Goal: Transaction & Acquisition: Download file/media

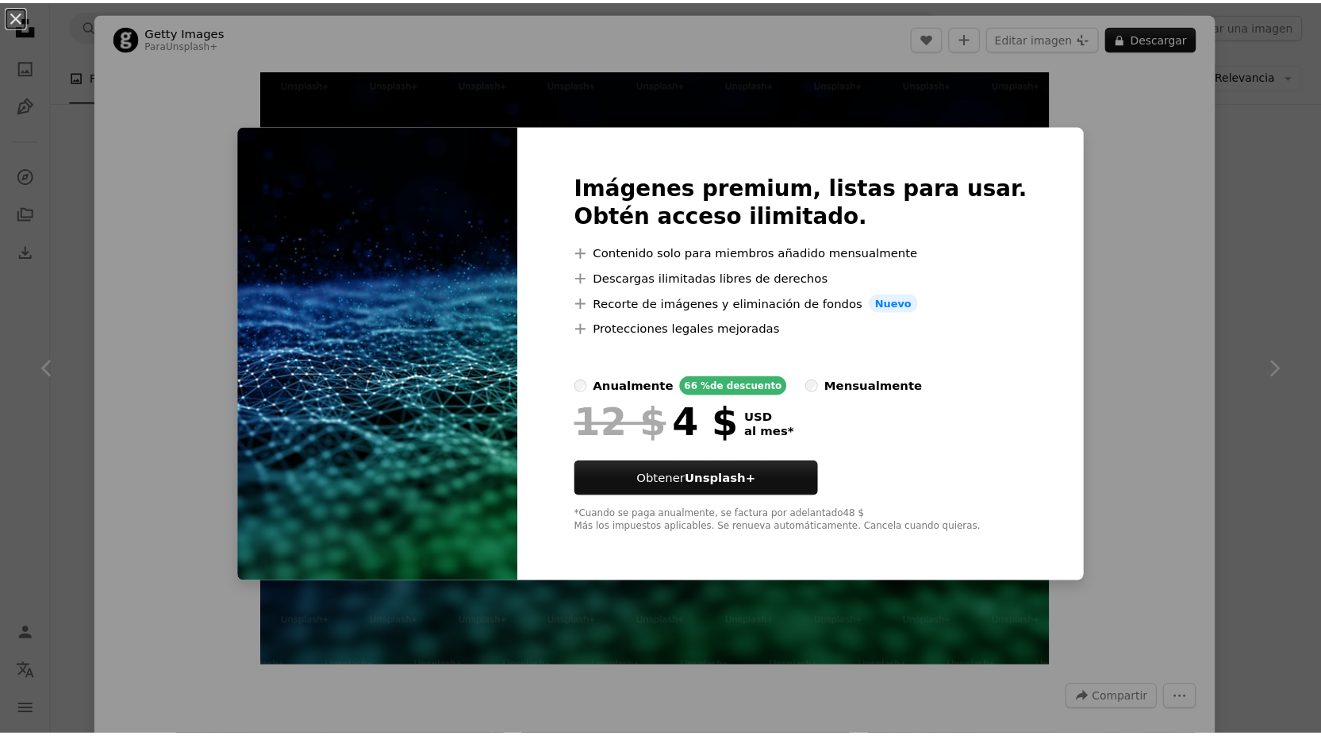
scroll to position [309, 0]
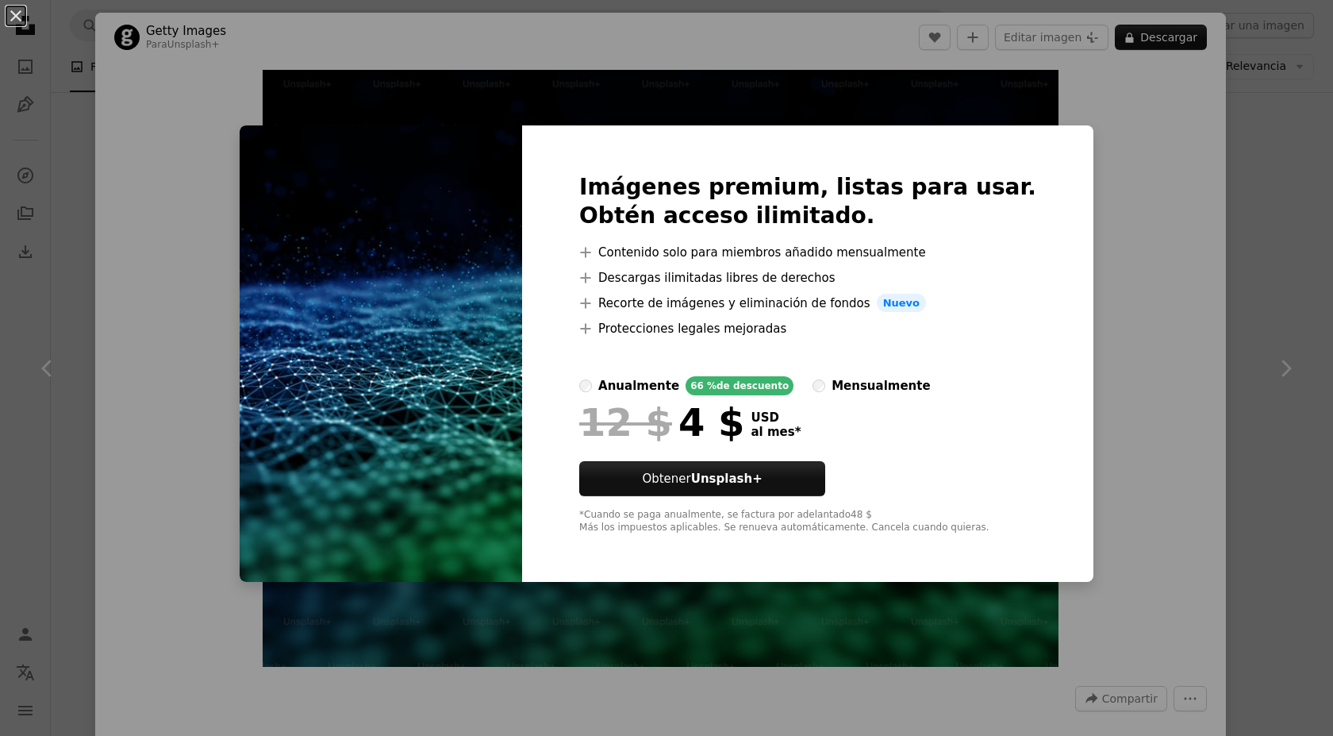
click at [725, 106] on div "An X shape Imágenes premium, listas para usar. Obtén acceso ilimitado. A plus s…" at bounding box center [666, 368] width 1333 height 736
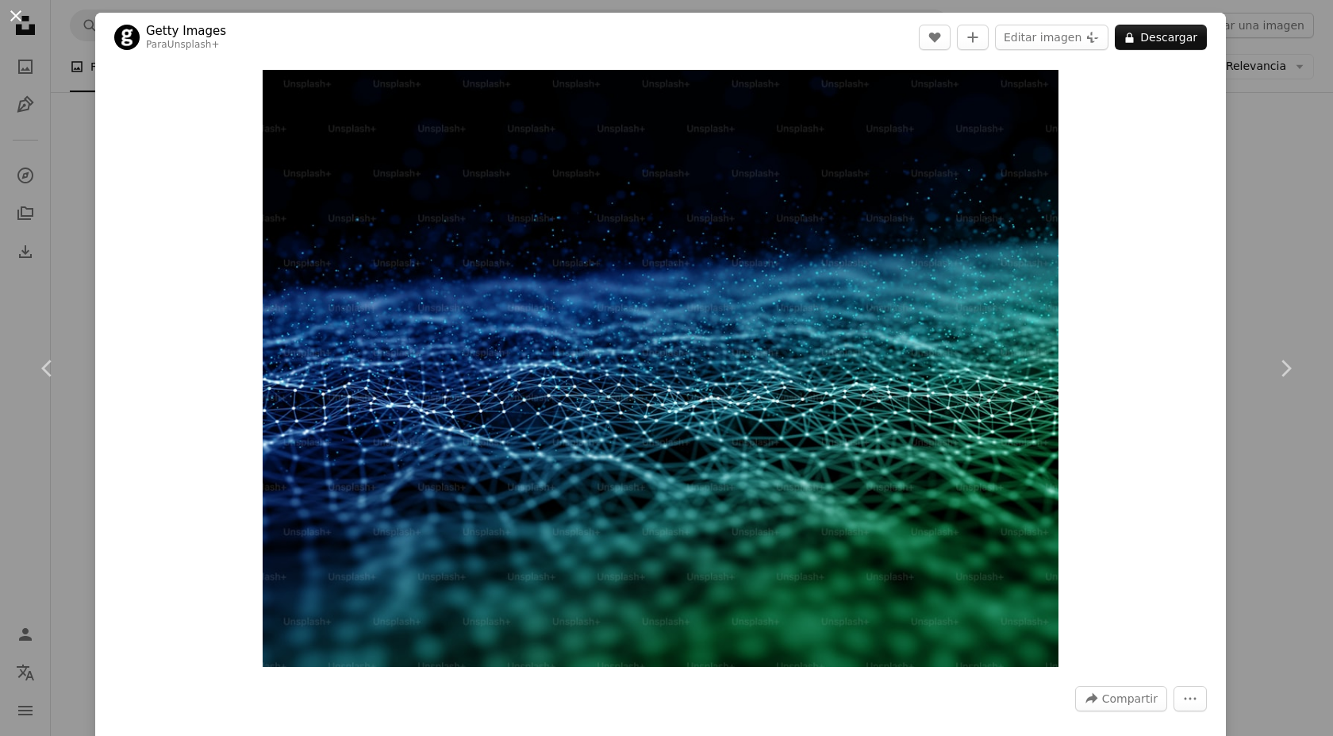
drag, startPoint x: 686, startPoint y: 249, endPoint x: 16, endPoint y: 14, distance: 710.4
click at [16, 14] on button "An X shape" at bounding box center [15, 15] width 19 height 19
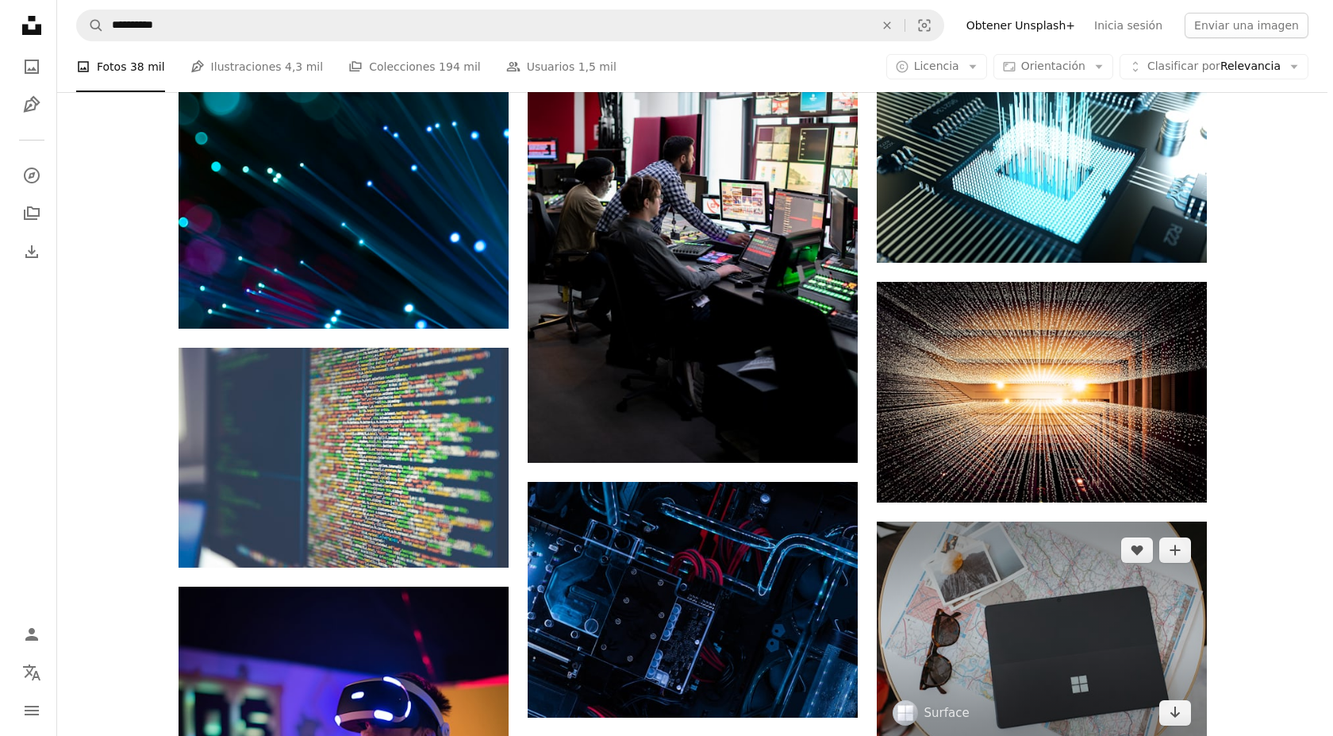
scroll to position [3438, 0]
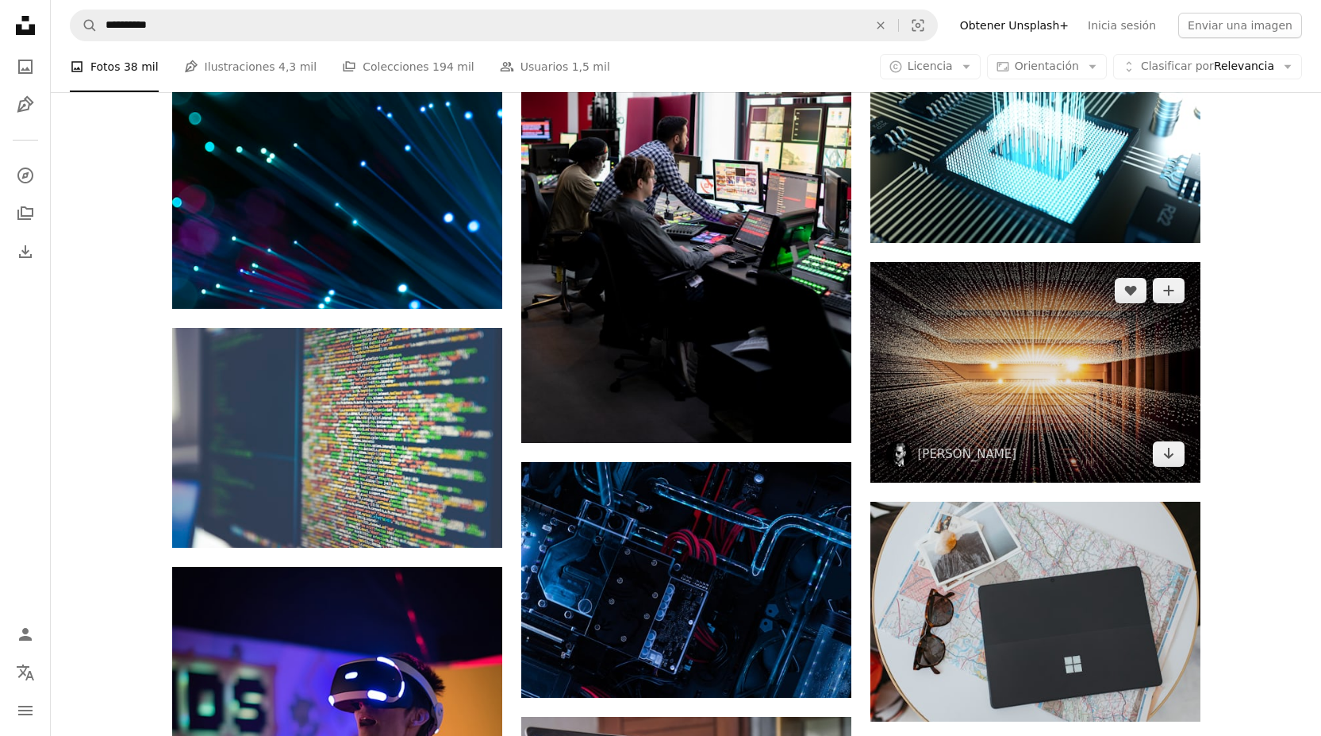
click at [1016, 373] on img at bounding box center [1035, 372] width 330 height 221
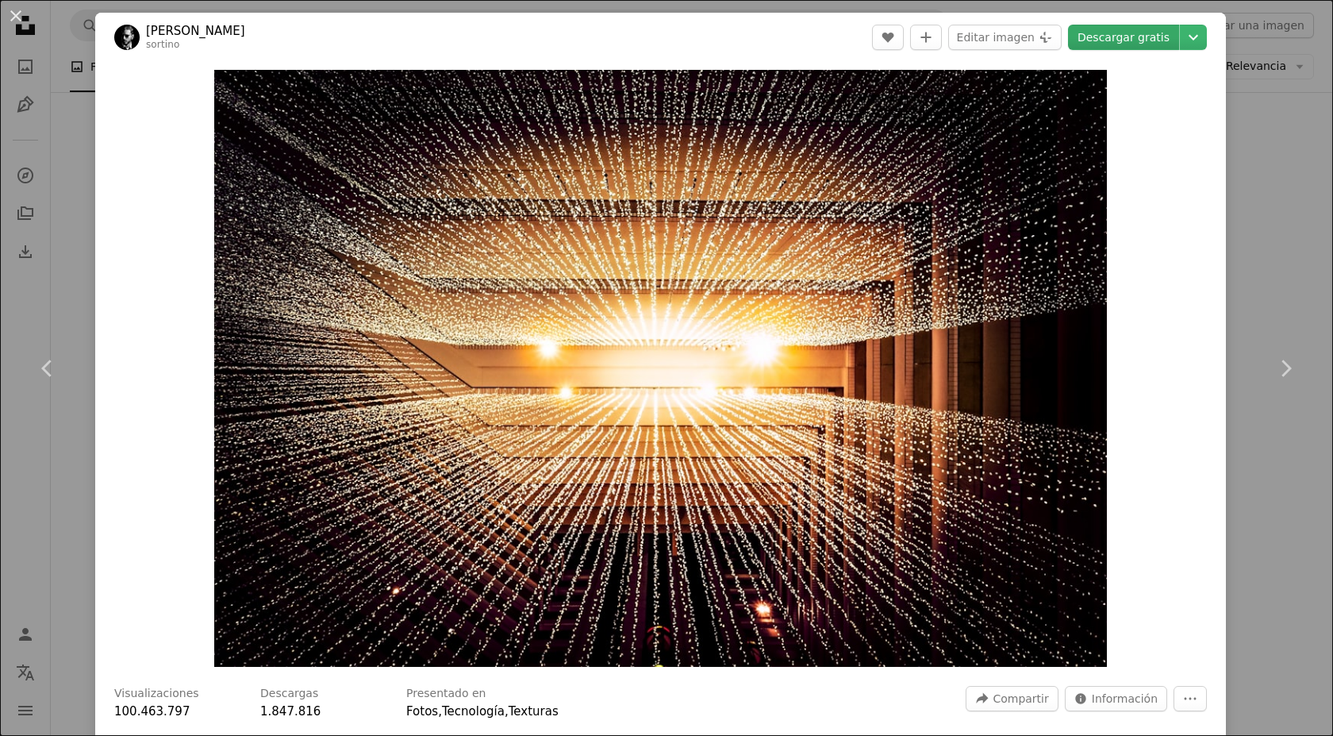
drag, startPoint x: 810, startPoint y: 279, endPoint x: 1143, endPoint y: 34, distance: 413.1
click at [1143, 34] on link "Descargar gratis" at bounding box center [1123, 37] width 111 height 25
